Goal: Use online tool/utility: Utilize a website feature to perform a specific function

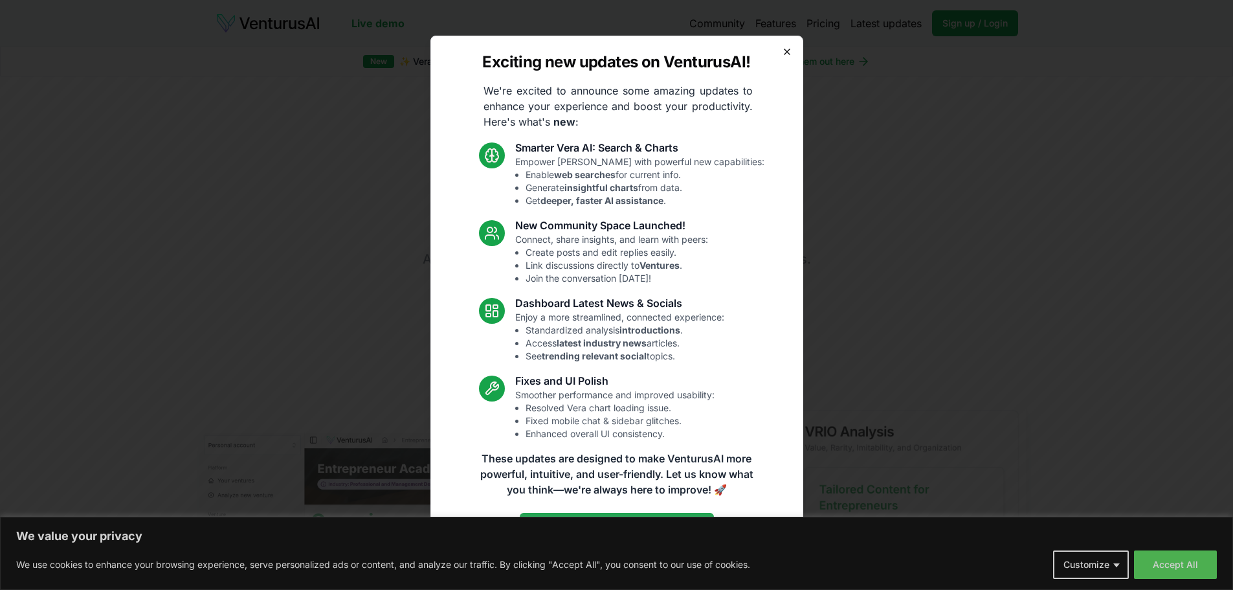
click at [785, 53] on icon "button" at bounding box center [787, 51] width 5 height 5
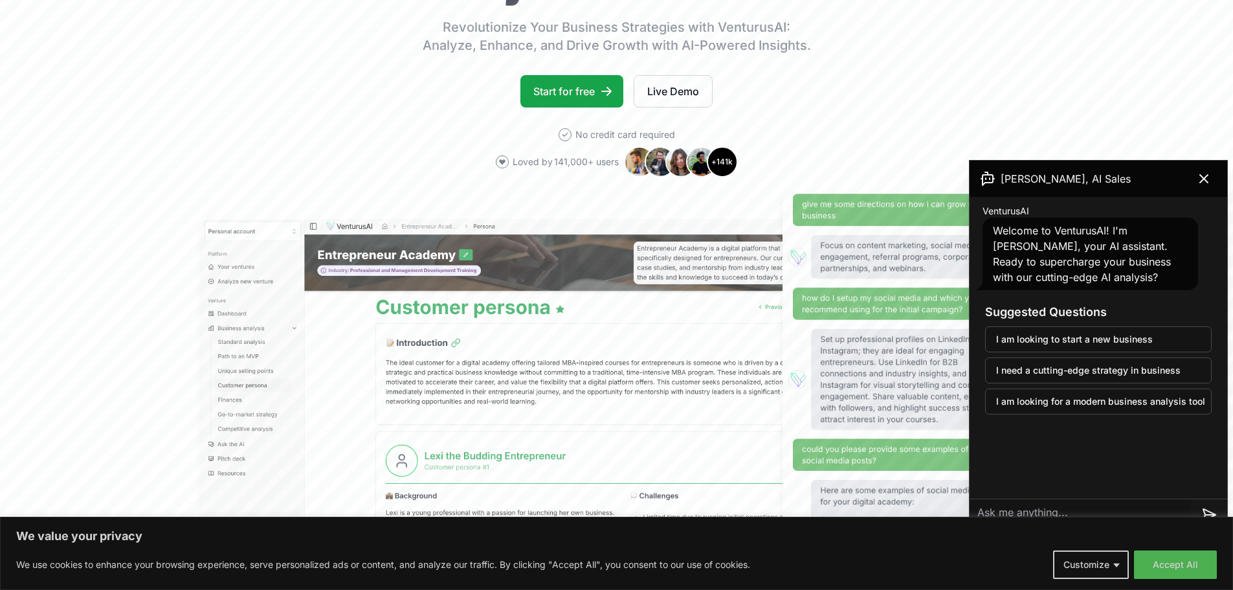
scroll to position [194, 0]
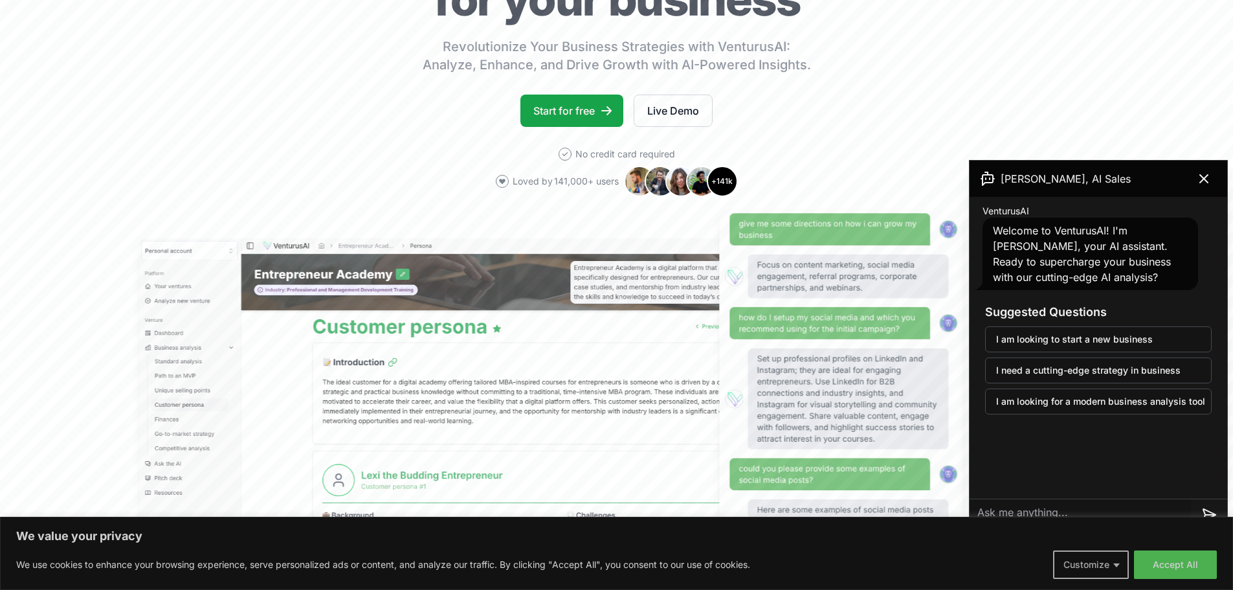
click at [1113, 562] on button "Customize" at bounding box center [1091, 564] width 76 height 28
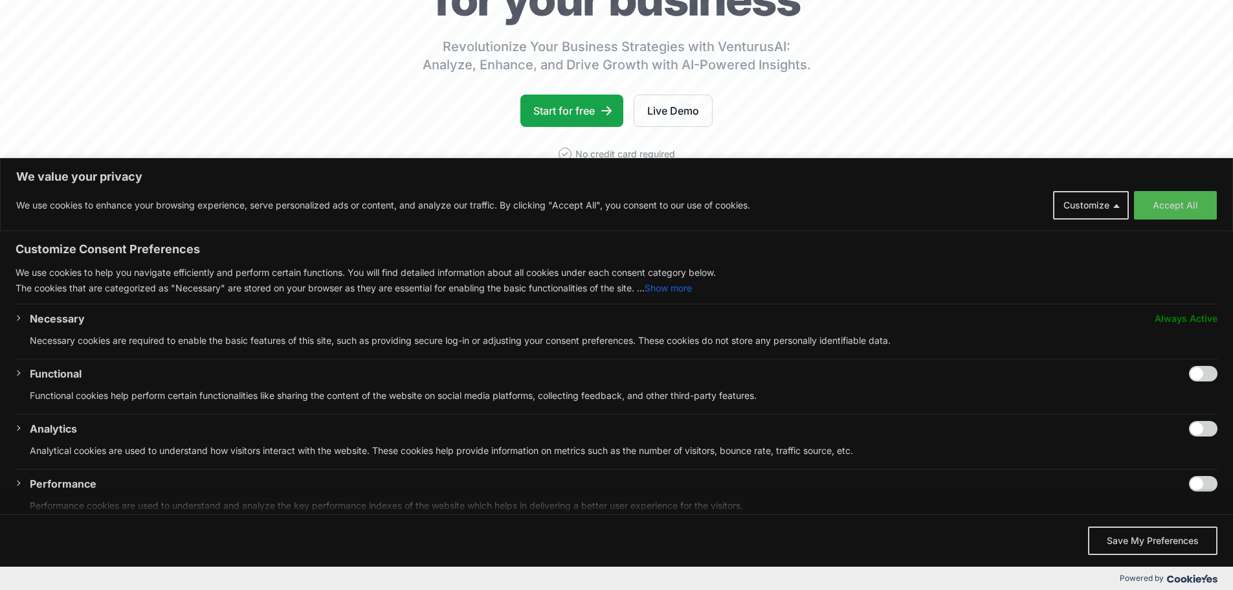
click at [1192, 372] on input "Enable Functional" at bounding box center [1203, 374] width 28 height 16
click at [1198, 369] on input "Disable Functional" at bounding box center [1203, 374] width 28 height 16
checkbox input "false"
click at [1189, 428] on input "Enable Analytics" at bounding box center [1203, 429] width 28 height 16
checkbox input "true"
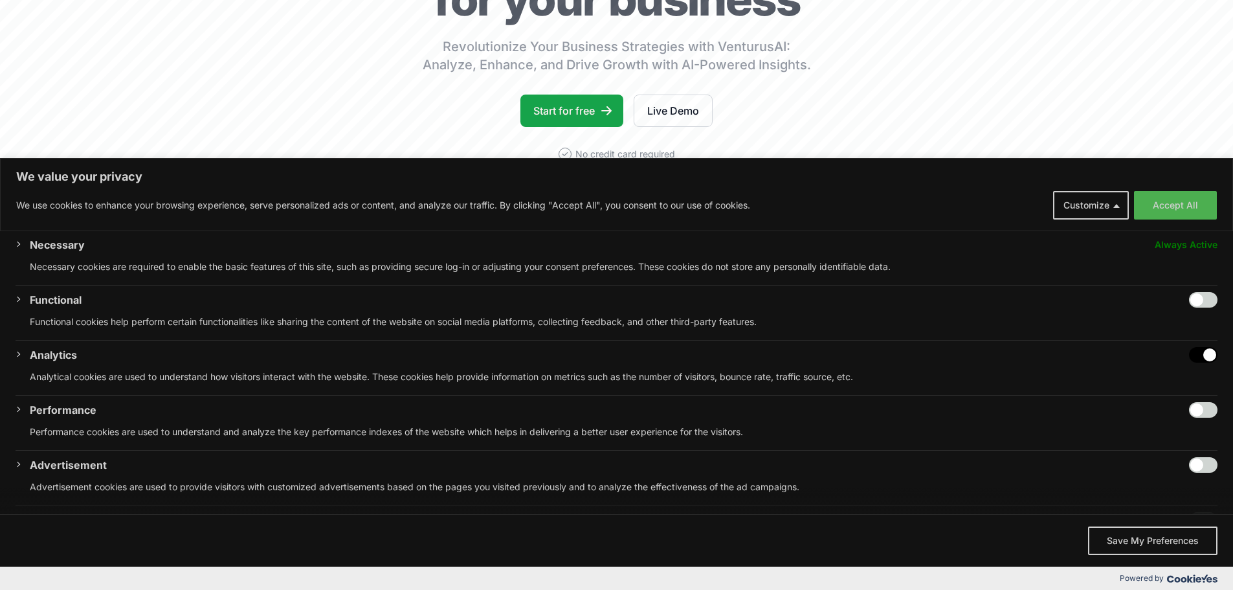
scroll to position [126, 0]
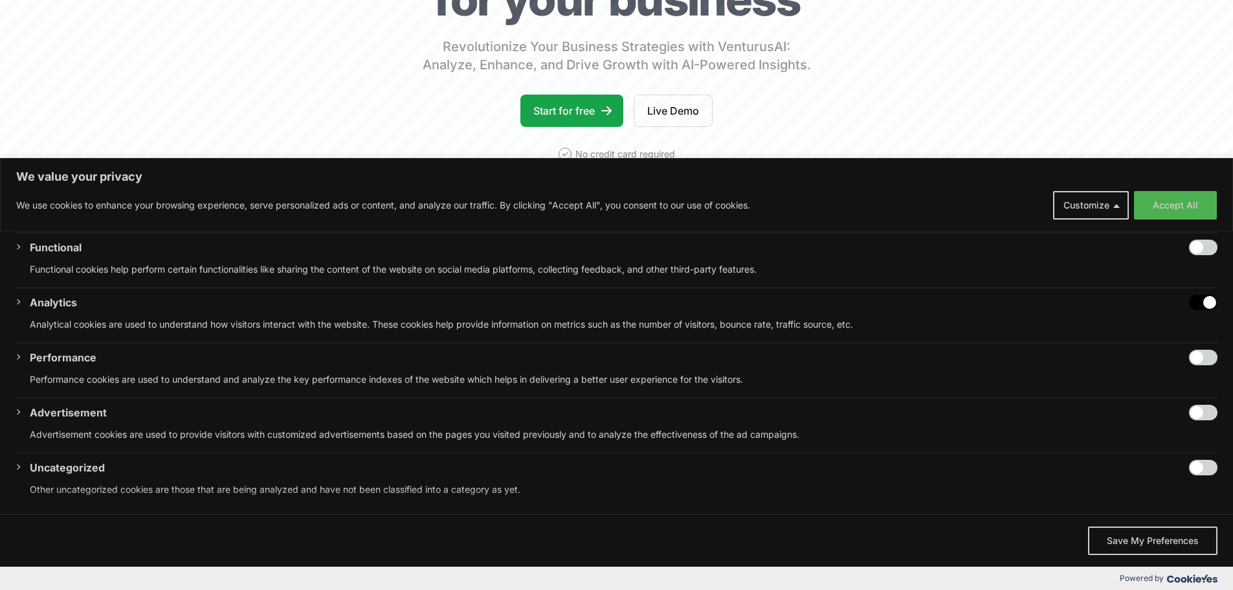
click at [1189, 357] on input "Enable Performance" at bounding box center [1203, 358] width 28 height 16
checkbox input "true"
click at [1192, 410] on input "Enable Advertisement" at bounding box center [1203, 413] width 28 height 16
checkbox input "true"
click at [1191, 467] on input "Enable Uncategorized" at bounding box center [1203, 468] width 28 height 16
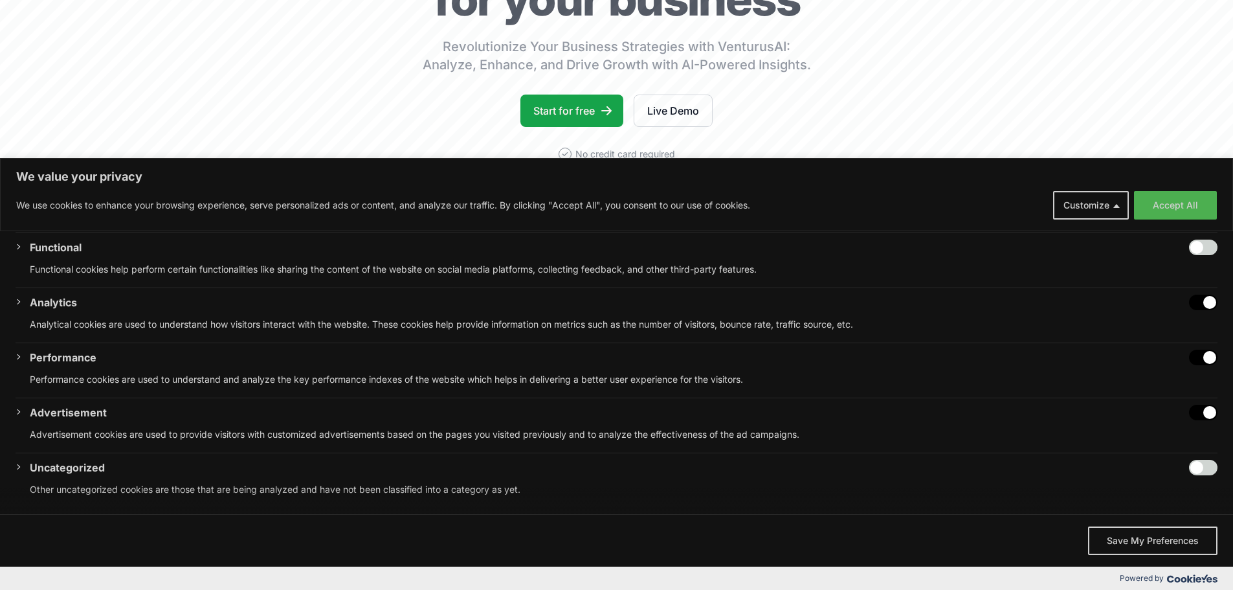
checkbox input "true"
click at [1163, 553] on button "Save My Preferences" at bounding box center [1152, 540] width 129 height 28
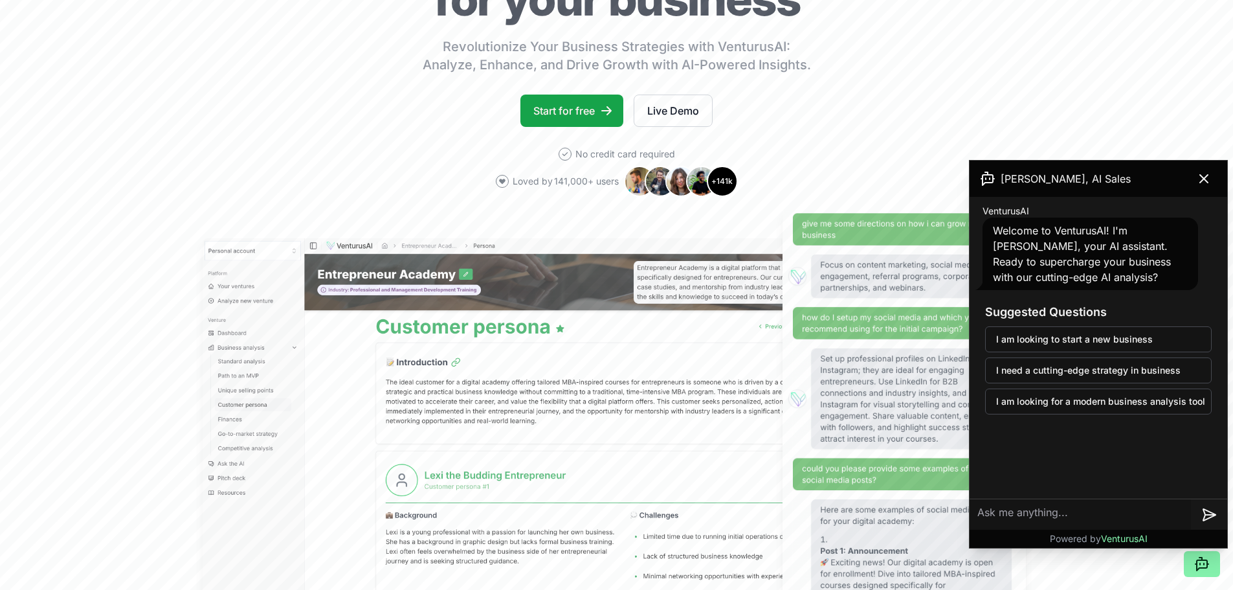
click at [1159, 542] on div "Powered by VenturusAI" at bounding box center [1099, 539] width 258 height 18
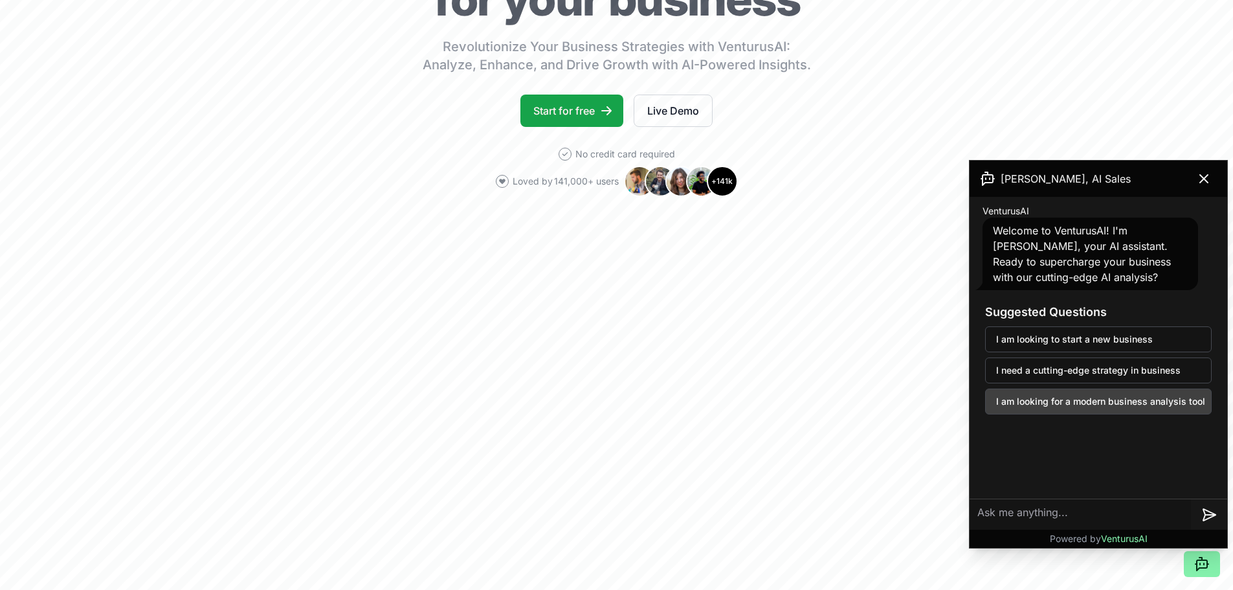
click at [1048, 400] on button "I am looking for a modern business analysis tool" at bounding box center [1098, 401] width 227 height 26
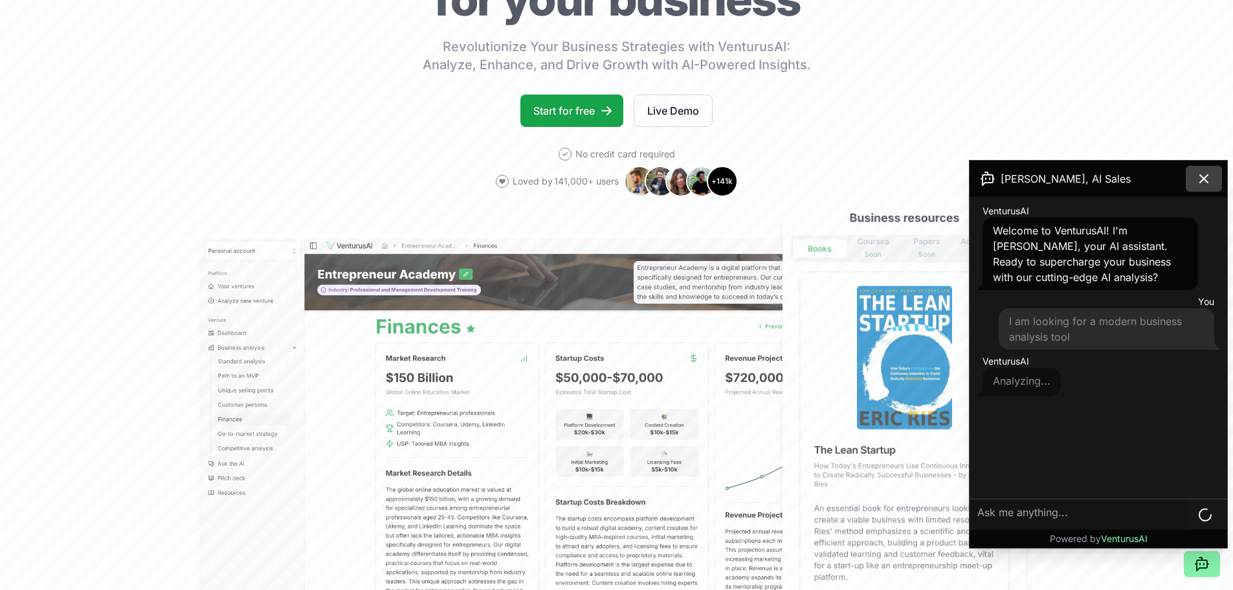
click at [1200, 177] on icon at bounding box center [1204, 179] width 16 height 16
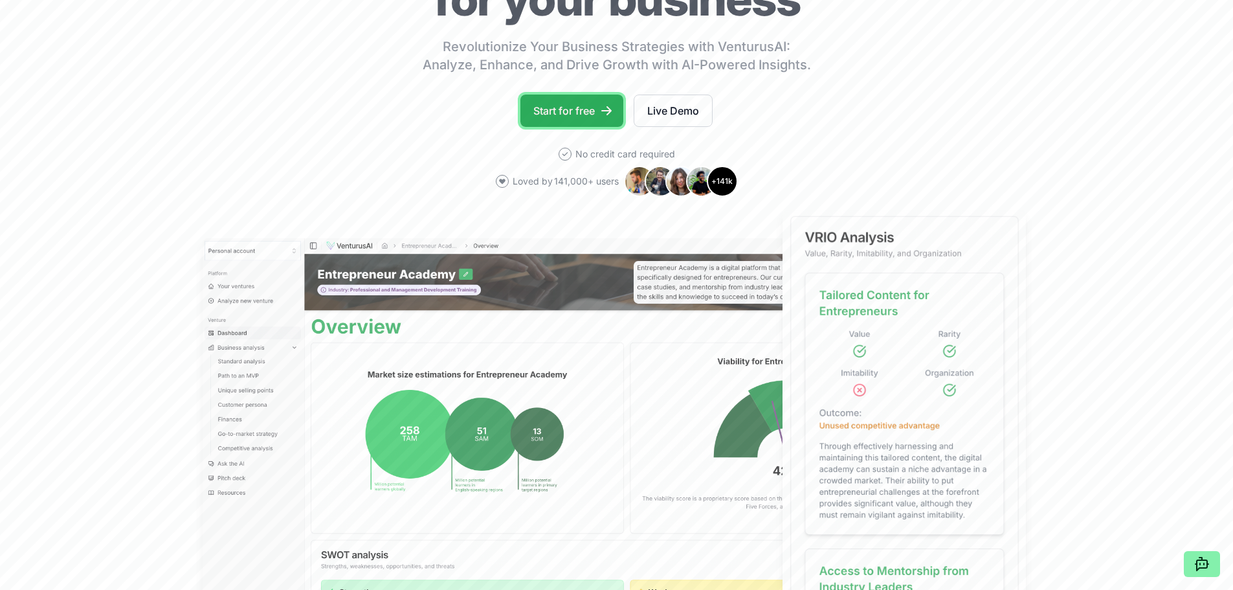
click at [566, 119] on link "Start for free" at bounding box center [571, 111] width 103 height 32
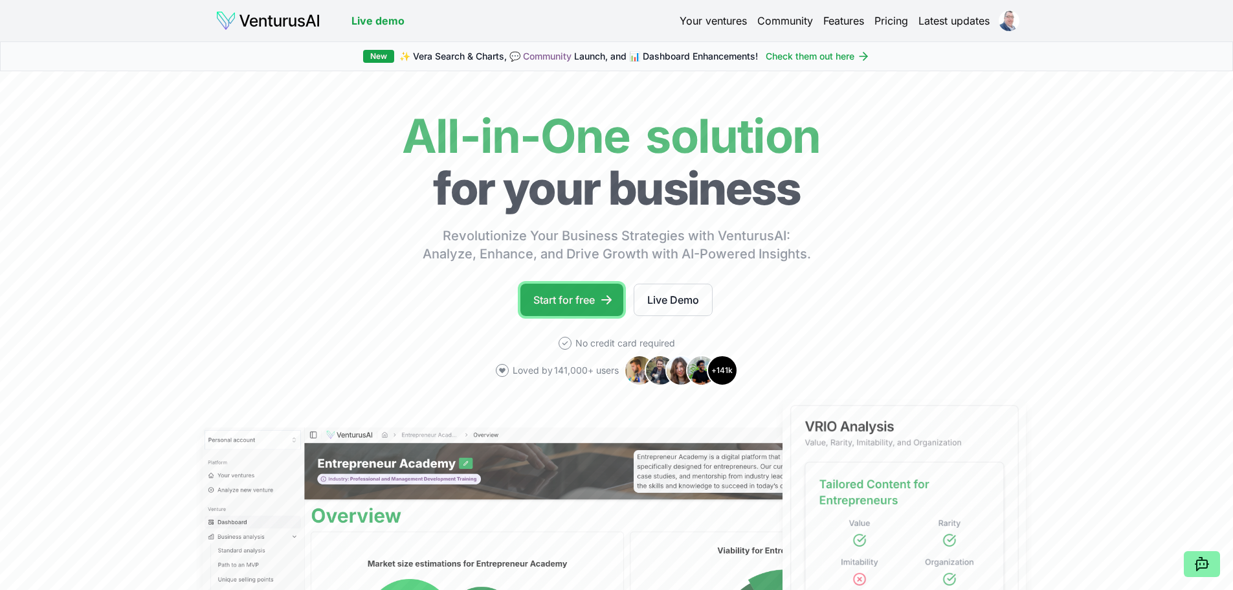
click at [588, 302] on link "Start for free" at bounding box center [571, 300] width 103 height 32
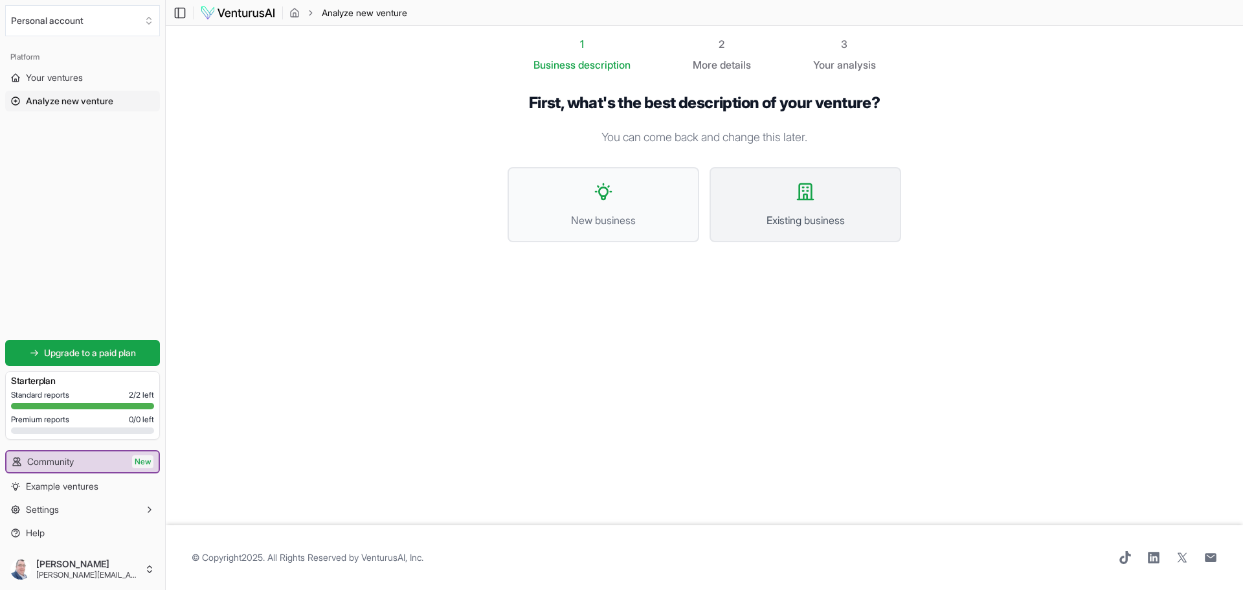
click at [804, 204] on button "Existing business" at bounding box center [805, 204] width 192 height 75
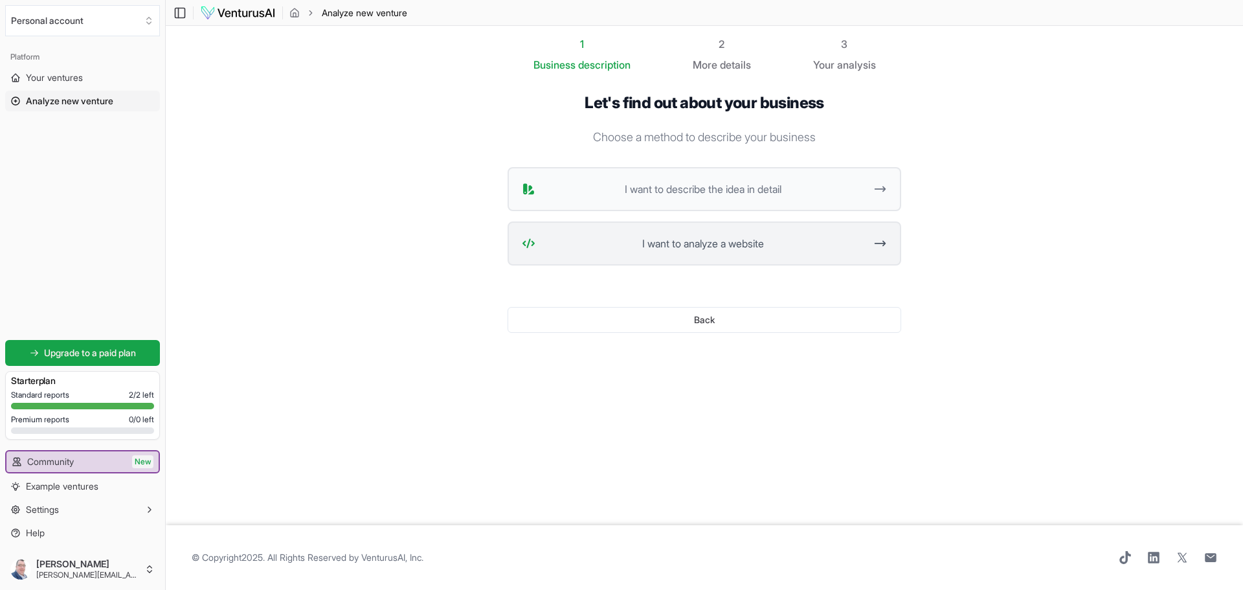
click at [675, 245] on span "I want to analyze a website" at bounding box center [703, 244] width 324 height 16
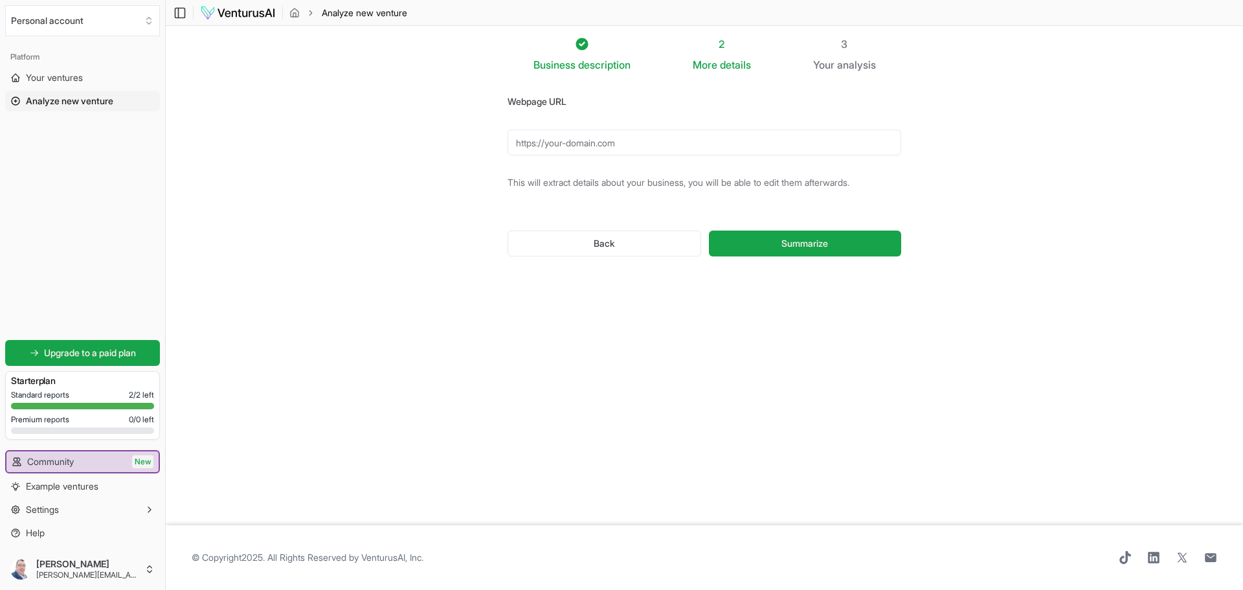
click at [619, 149] on input "Webpage URL" at bounding box center [705, 142] width 394 height 26
paste input "[URL][DOMAIN_NAME]"
type input "[URL][DOMAIN_NAME]"
click at [792, 238] on span "Summarize" at bounding box center [804, 243] width 47 height 13
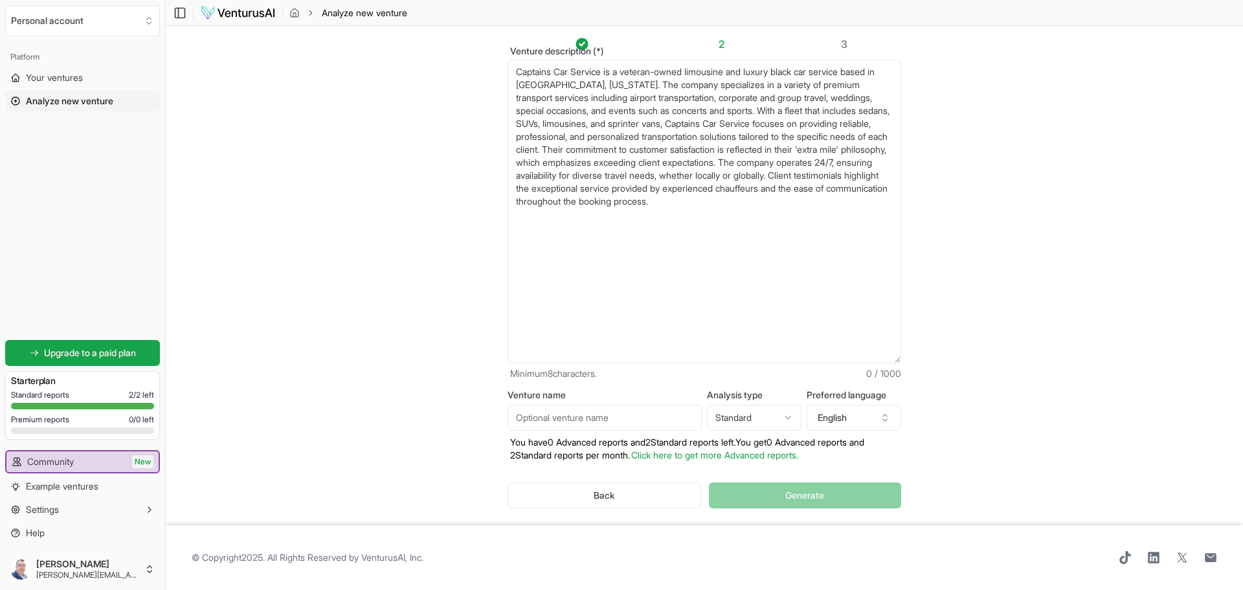
drag, startPoint x: 895, startPoint y: 179, endPoint x: 827, endPoint y: 339, distance: 174.3
click at [907, 402] on div "Venture description (*) Captains Car Service is a veteran-owned limousine and l…" at bounding box center [704, 288] width 435 height 430
click at [1076, 237] on section "Business description 2 More details 3 Your analysis Venture description (*) Cap…" at bounding box center [704, 275] width 1077 height 499
click at [826, 247] on textarea "Captains Car Service is a veteran-owned limousine and luxury black car service …" at bounding box center [705, 211] width 394 height 300
click at [1087, 223] on section "Business description 2 More details 3 Your analysis Venture description (*) Cap…" at bounding box center [704, 275] width 1077 height 499
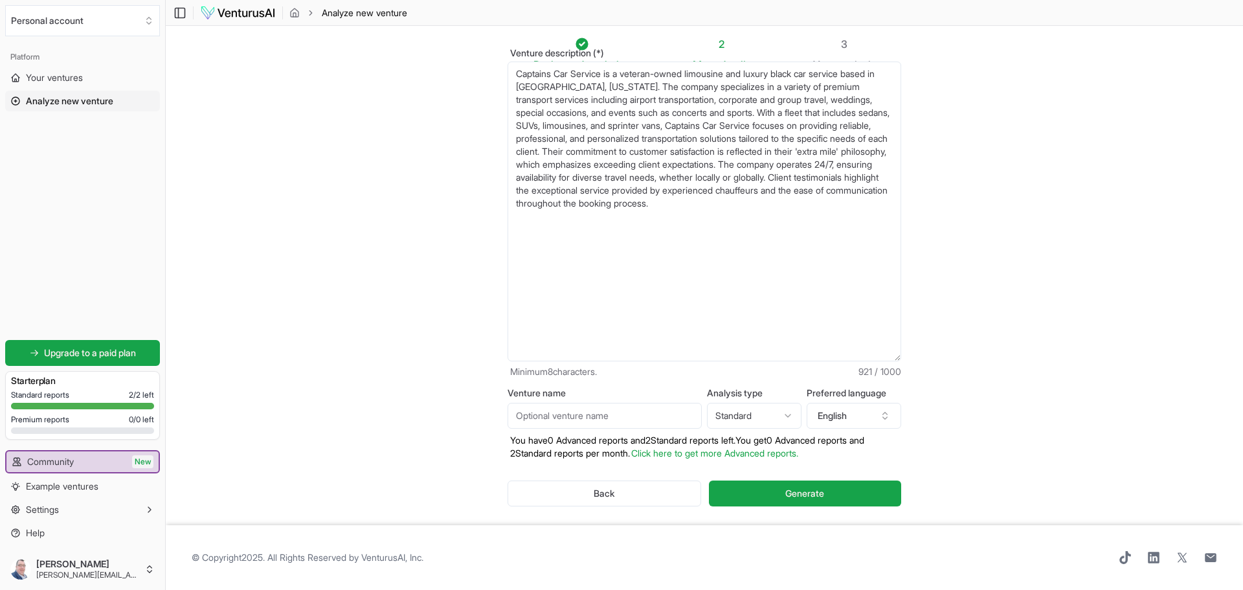
click at [566, 416] on input "Venture name" at bounding box center [605, 416] width 194 height 26
type input "Iniatial report"
click at [817, 491] on span "Generate" at bounding box center [804, 493] width 39 height 13
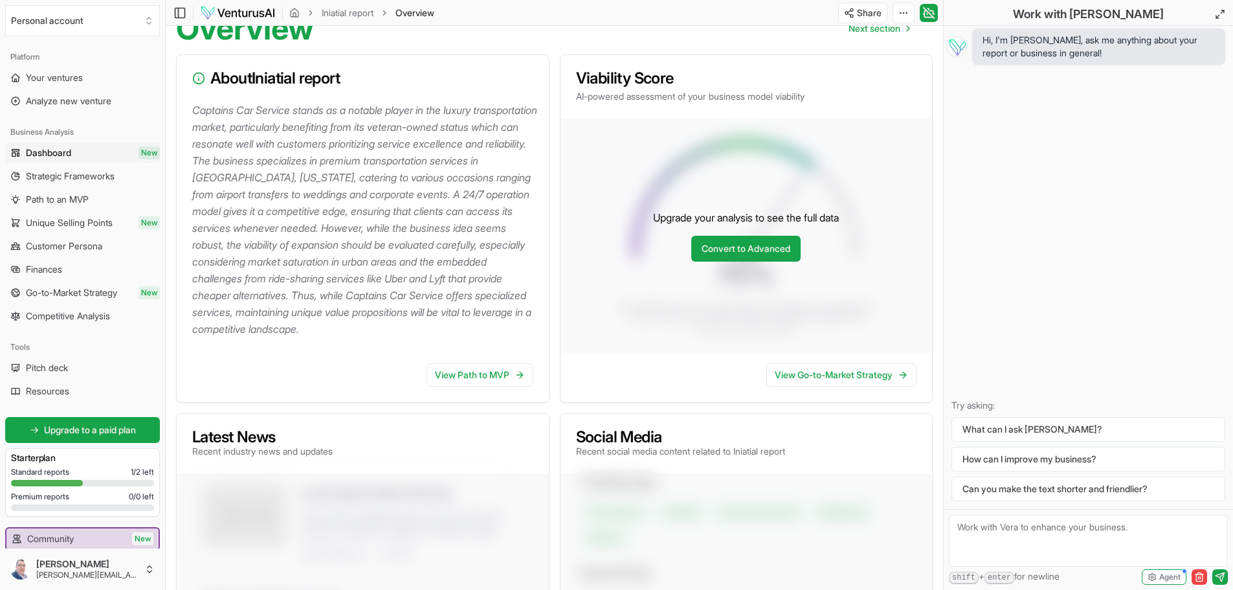
scroll to position [194, 0]
